Goal: Transaction & Acquisition: Purchase product/service

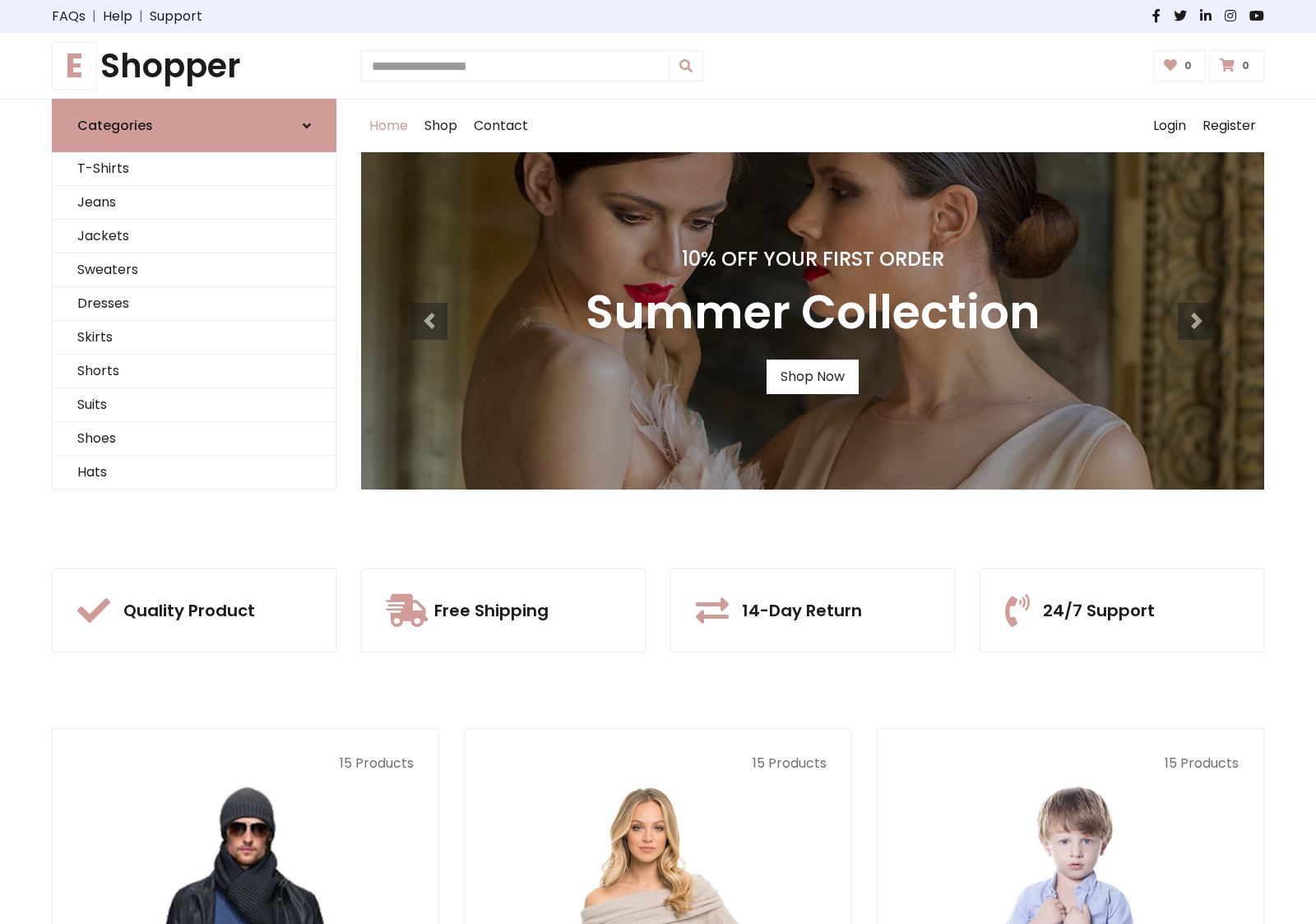
click at [658, 462] on div "10% Off Your First Order Summer Collection Shop Now" at bounding box center [812, 320] width 903 height 337
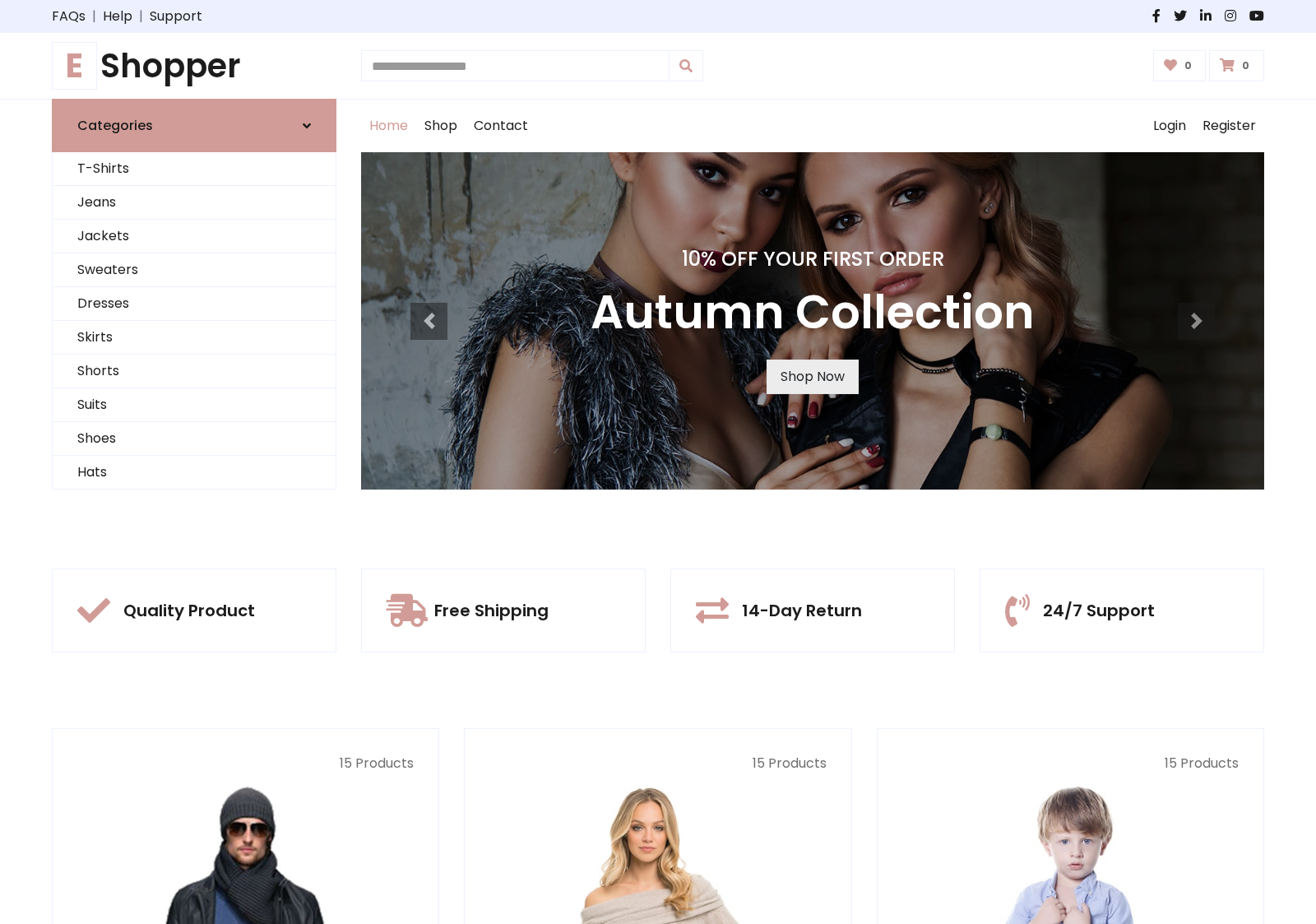
click at [812, 376] on link "Shop Now" at bounding box center [813, 377] width 92 height 35
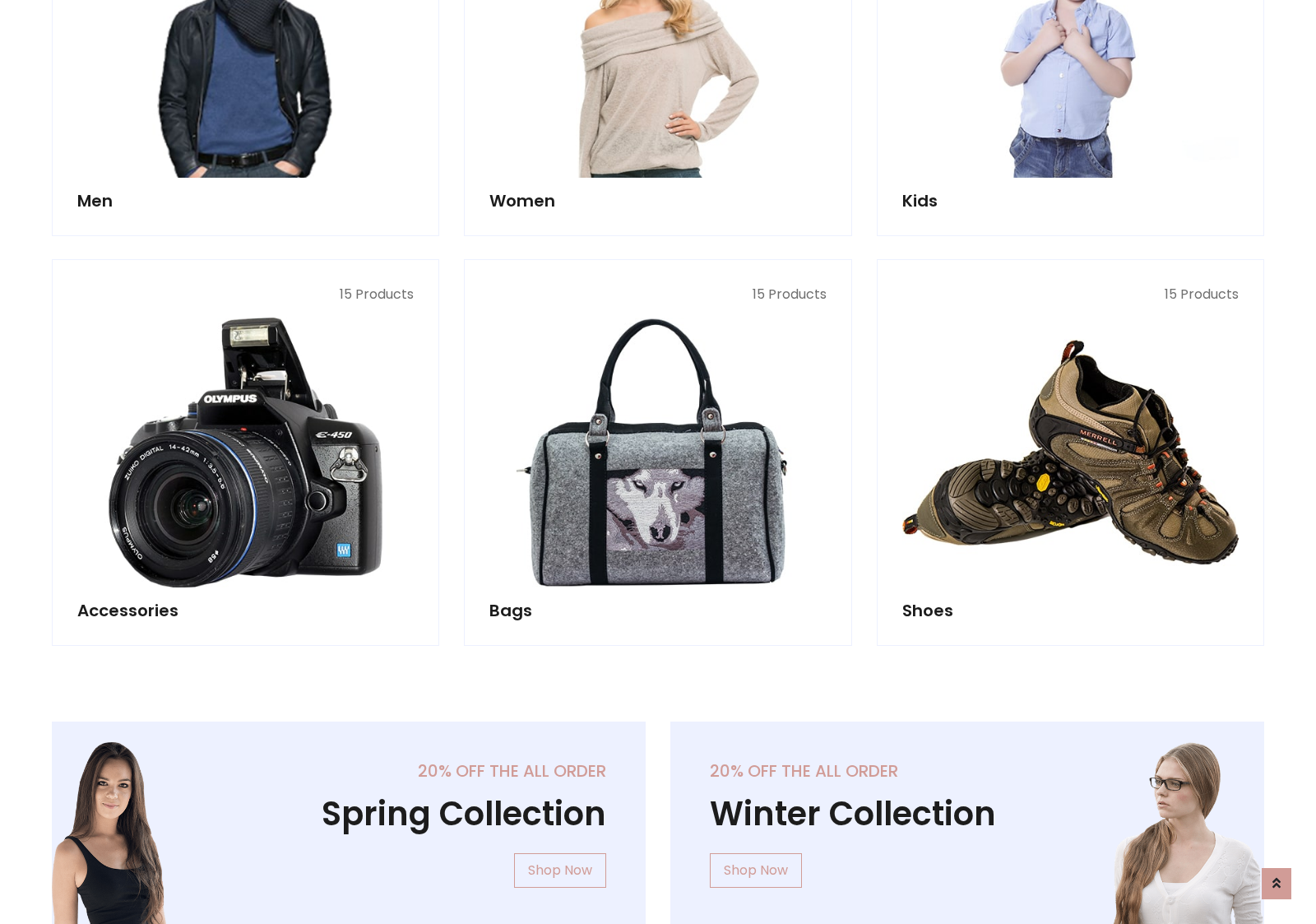
scroll to position [1640, 0]
